Goal: Information Seeking & Learning: Compare options

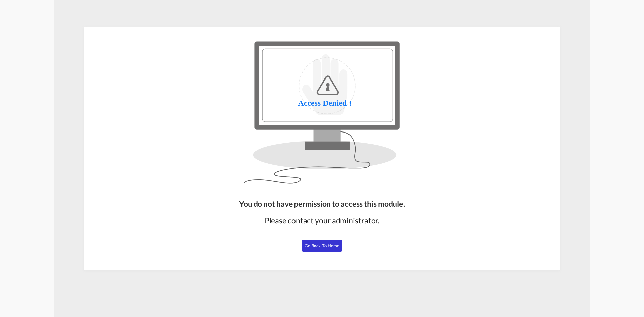
click at [321, 247] on span "Go Back to Home" at bounding box center [321, 245] width 35 height 5
